Goal: Check status: Check status

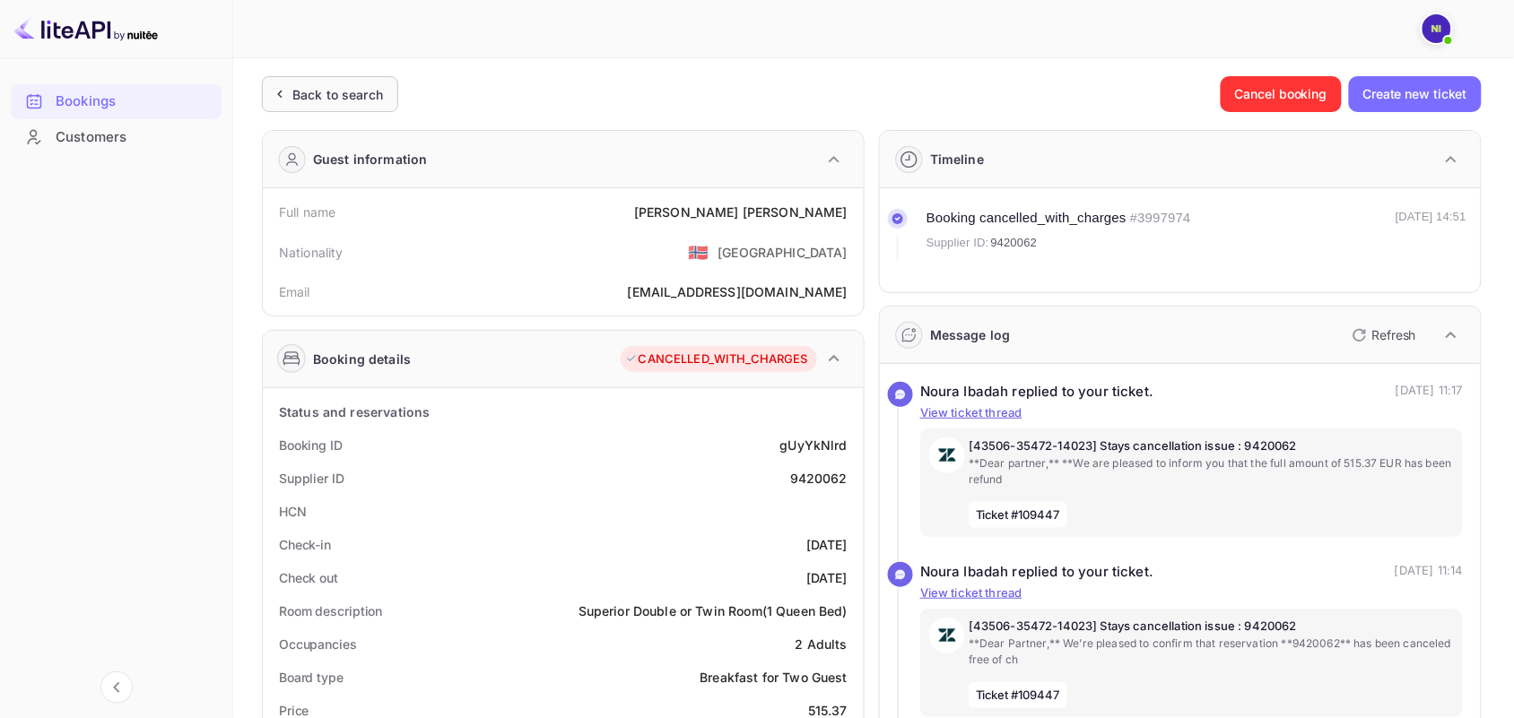
click at [330, 105] on div "Back to search" at bounding box center [330, 94] width 136 height 36
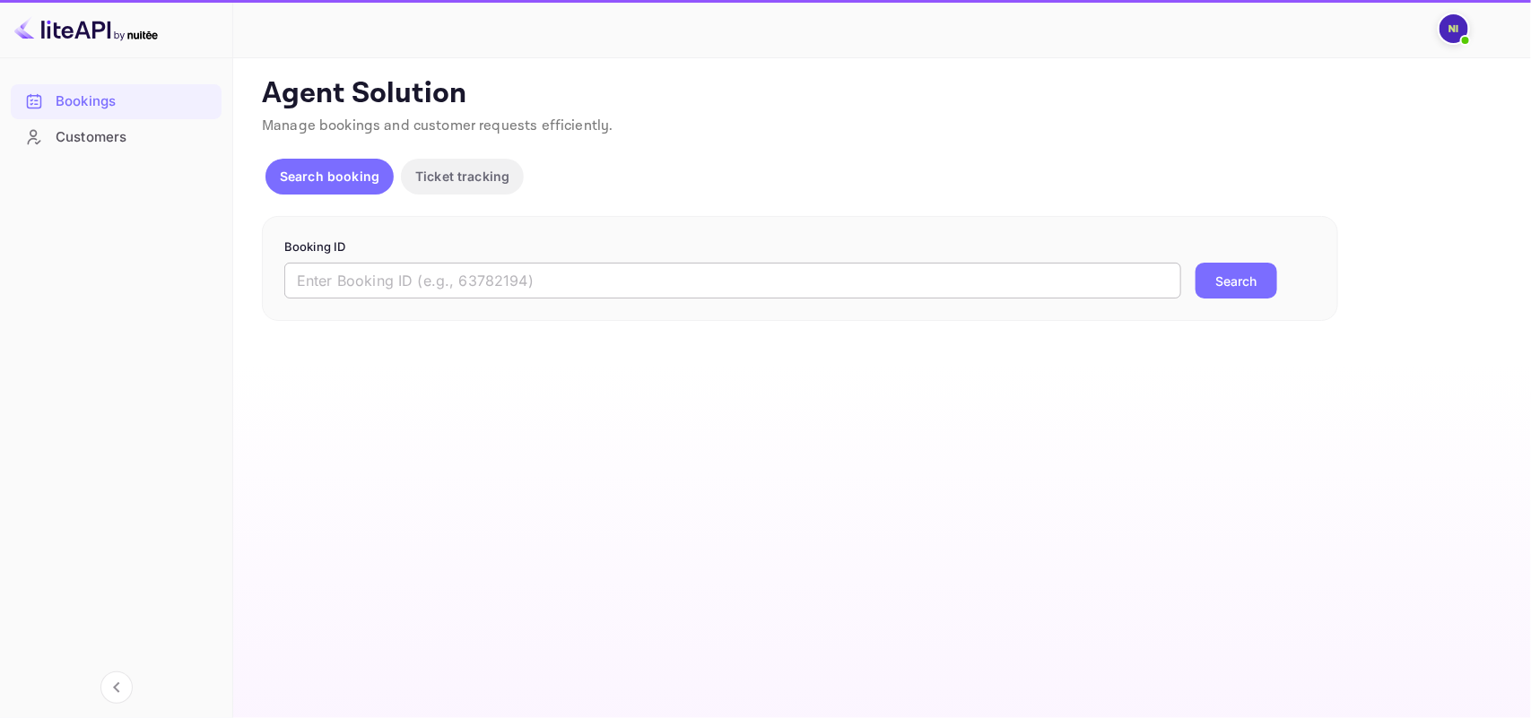
click at [409, 280] on input "text" at bounding box center [732, 281] width 897 height 36
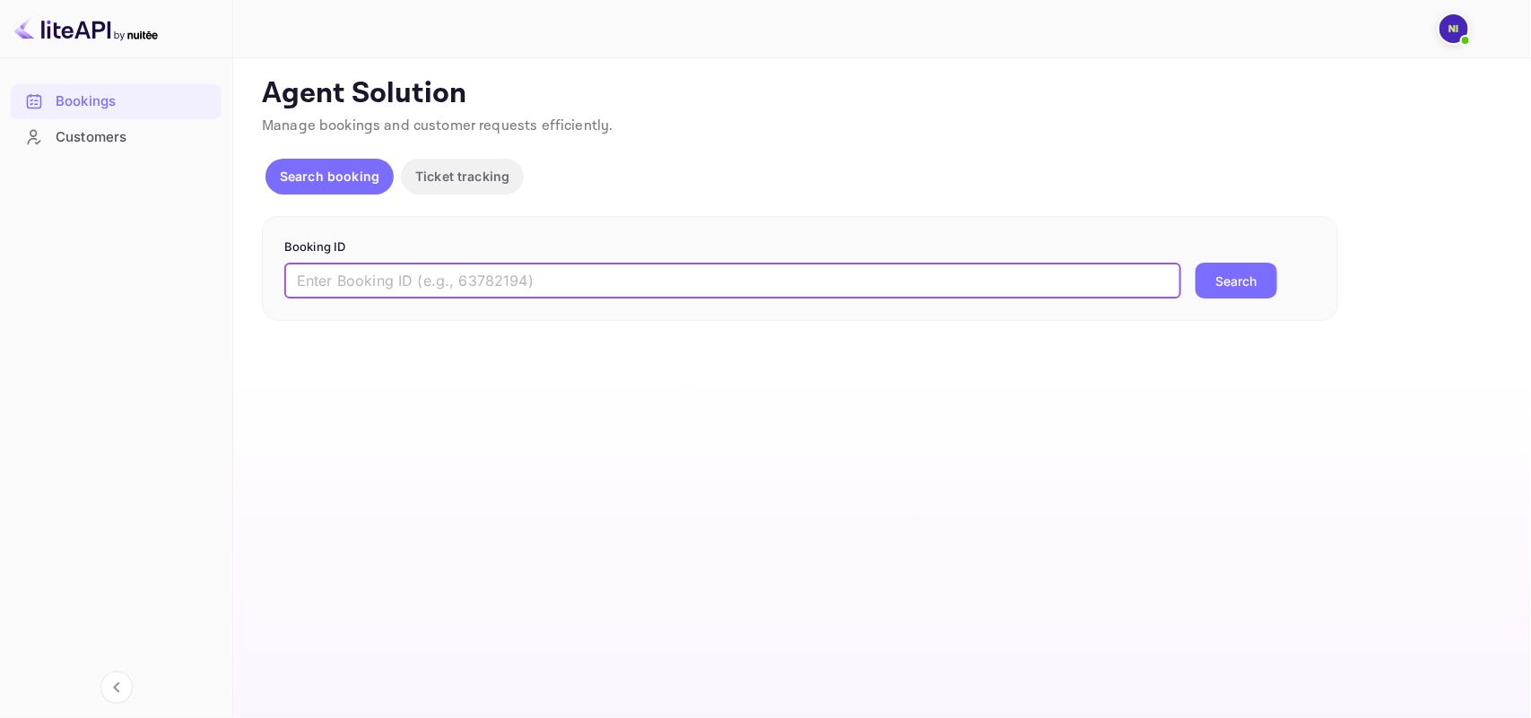
paste input "8633275"
type input "8633275"
click at [1227, 288] on button "Search" at bounding box center [1237, 281] width 82 height 36
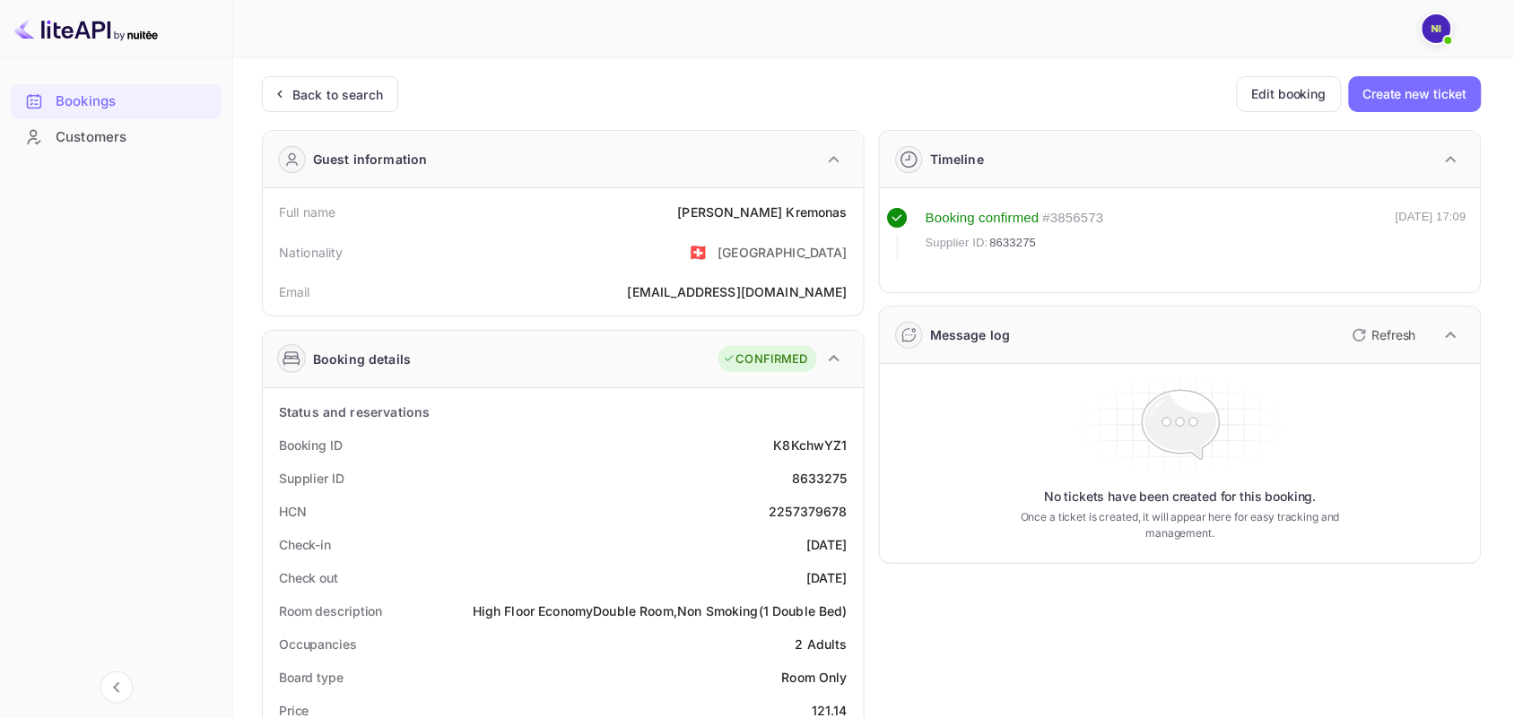
click at [1361, 329] on icon "button" at bounding box center [1360, 336] width 22 height 22
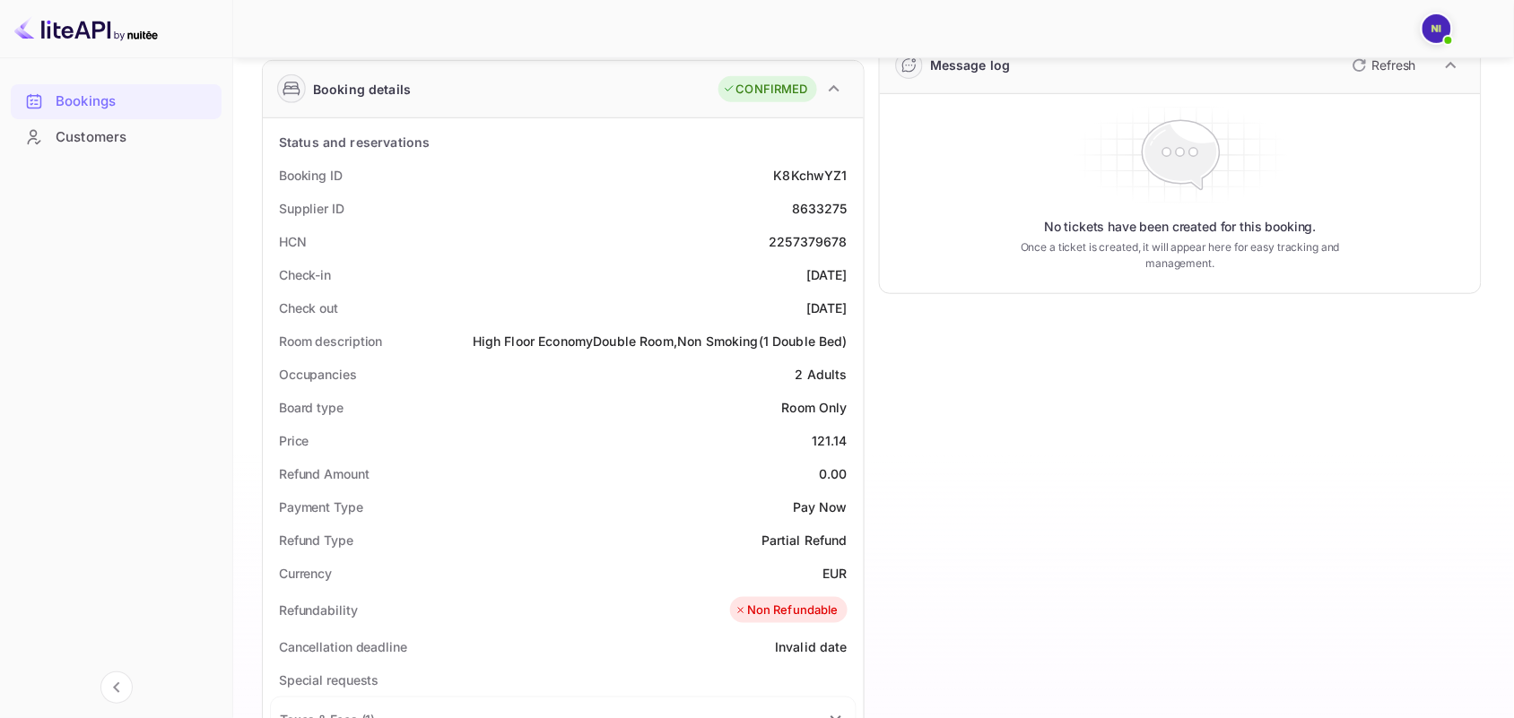
scroll to position [100, 0]
